Goal: Task Accomplishment & Management: Complete application form

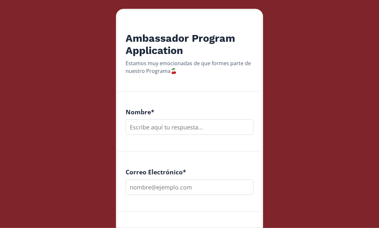
click at [180, 127] on input "text" at bounding box center [190, 127] width 128 height 15
type input "ALONDRA"
click at [170, 188] on input "email" at bounding box center [190, 186] width 128 height 15
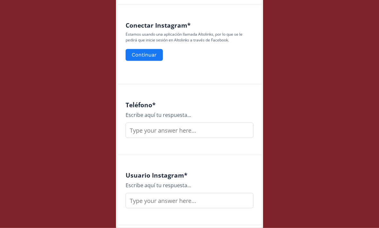
type input "[EMAIL_ADDRESS][DOMAIN_NAME]"
click at [176, 126] on input "text" at bounding box center [190, 130] width 128 height 15
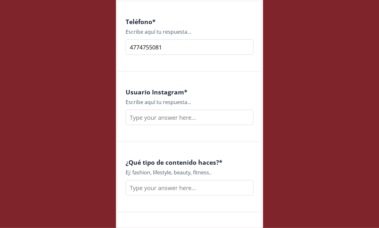
type input "4774755081"
click at [162, 116] on input "text" at bounding box center [190, 117] width 128 height 15
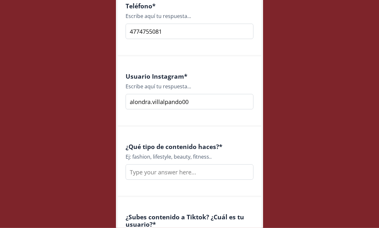
scroll to position [453, 0]
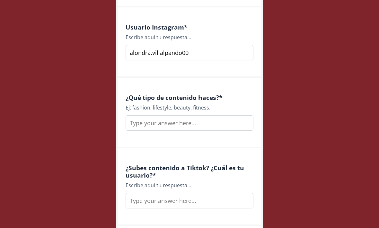
type input "alondra.villalpando00"
click at [177, 123] on input "text" at bounding box center [190, 122] width 128 height 15
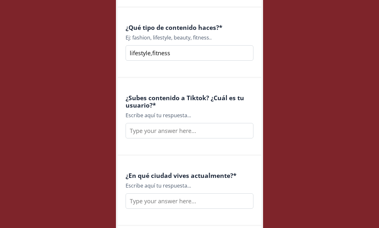
scroll to position [523, 0]
type input "lifestyle,fitness"
click at [177, 129] on input "text" at bounding box center [190, 130] width 128 height 15
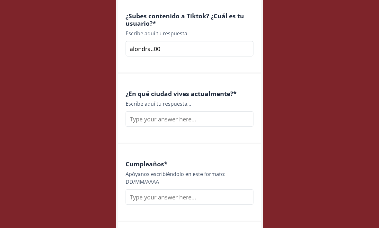
type input "alondra..00"
click at [181, 114] on input "text" at bounding box center [190, 119] width 128 height 15
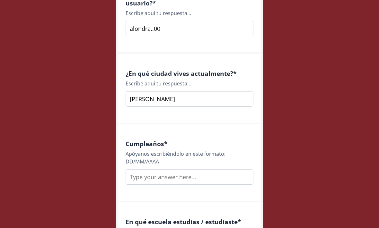
scroll to position [664, 0]
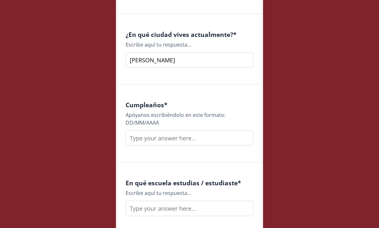
type input "[PERSON_NAME]"
click at [175, 136] on input "text" at bounding box center [190, 137] width 128 height 15
type input "[DATE]"
click at [184, 206] on input "text" at bounding box center [190, 208] width 128 height 15
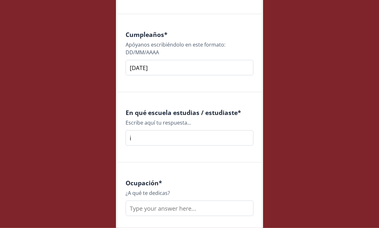
scroll to position [735, 0]
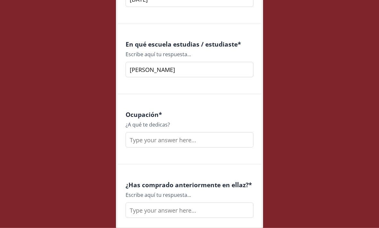
type input "[PERSON_NAME]"
click at [175, 141] on input "text" at bounding box center [190, 139] width 128 height 15
click at [235, 137] on input "trabajo en una empresa americana de transporte y llevo las redes sociales de 5 …" at bounding box center [190, 139] width 128 height 15
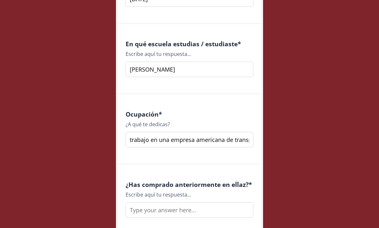
click at [237, 138] on input "trabajo en una empresa americana de transporte y llevo las redes sociales de 5 …" at bounding box center [190, 139] width 128 height 15
click at [238, 140] on input "trabajo en una empresa americana de transporte y llevo las redes sociales de 5 …" at bounding box center [190, 139] width 128 height 15
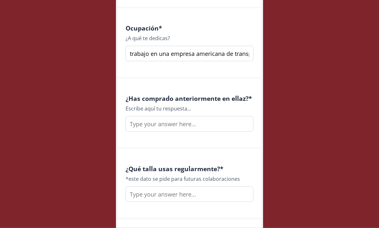
type input "trabajo en una empresa americana de transporte y llevo las redes sociales de 5 …"
click at [189, 123] on input "text" at bounding box center [190, 123] width 128 height 15
type input "no"
click at [170, 197] on input "text" at bounding box center [190, 193] width 128 height 15
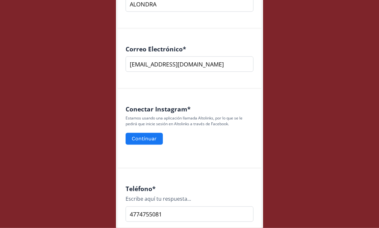
scroll to position [226, 0]
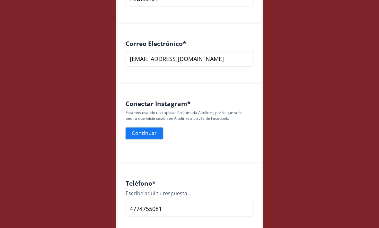
type input "s"
click at [146, 134] on button "Continuar" at bounding box center [144, 134] width 39 height 14
